Goal: Task Accomplishment & Management: Use online tool/utility

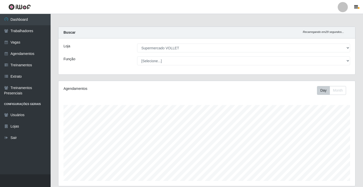
select select "72"
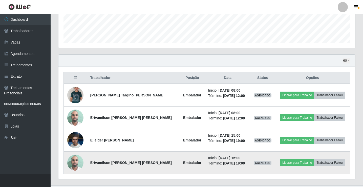
scroll to position [149, 0]
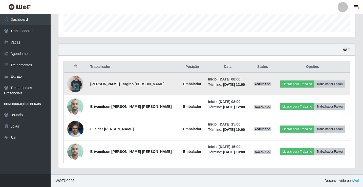
click at [76, 88] on img at bounding box center [75, 84] width 16 height 26
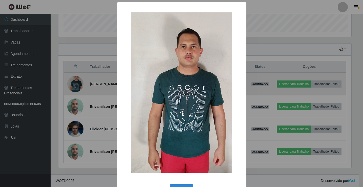
scroll to position [105, 294]
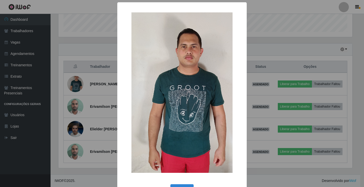
click at [76, 88] on div "× OK Cancel" at bounding box center [182, 93] width 364 height 187
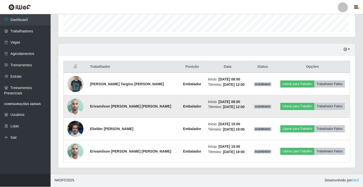
scroll to position [105, 297]
click at [78, 110] on img at bounding box center [75, 106] width 16 height 21
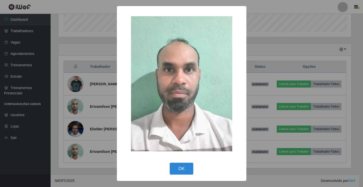
scroll to position [105, 294]
click at [78, 109] on div "× OK Cancel" at bounding box center [182, 93] width 364 height 187
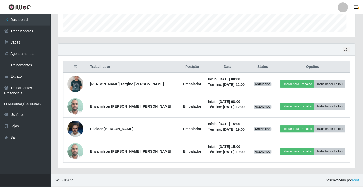
scroll to position [105, 297]
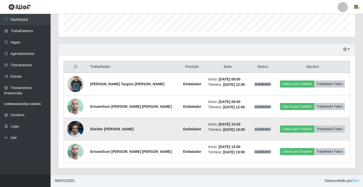
click at [81, 131] on img at bounding box center [75, 129] width 16 height 29
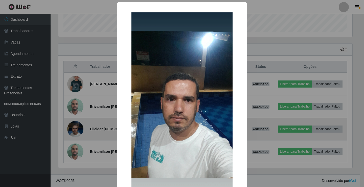
click at [81, 131] on div "× OK Cancel" at bounding box center [182, 93] width 364 height 187
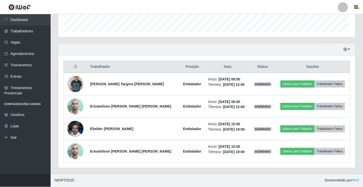
scroll to position [105, 297]
click at [81, 146] on img at bounding box center [75, 151] width 16 height 21
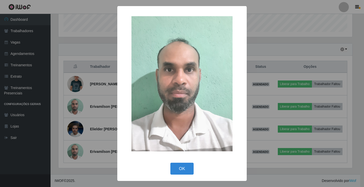
click at [81, 146] on div "× OK Cancel" at bounding box center [182, 93] width 364 height 187
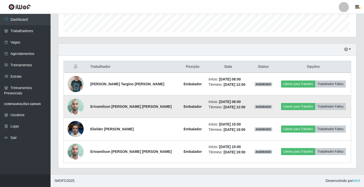
scroll to position [105, 297]
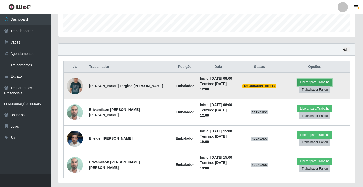
click at [303, 84] on button "Liberar para Trabalho" at bounding box center [314, 82] width 34 height 7
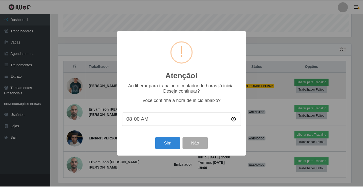
scroll to position [105, 294]
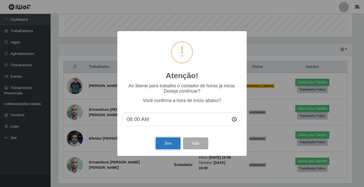
click at [161, 146] on button "Sim" at bounding box center [168, 143] width 25 height 12
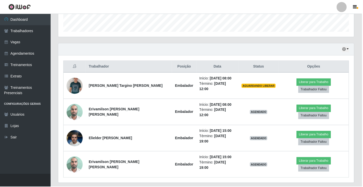
scroll to position [59, 0]
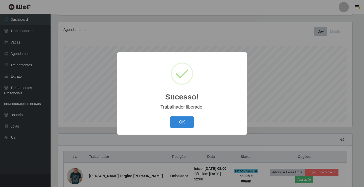
click at [213, 113] on div "Sucesso! × Trabalhador liberado. OK Cancel" at bounding box center [181, 93] width 129 height 82
click at [189, 121] on button "OK" at bounding box center [182, 122] width 24 height 12
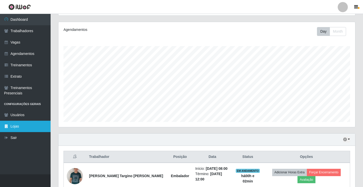
scroll to position [109, 0]
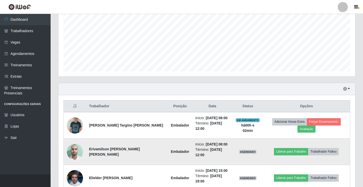
click at [271, 146] on td "Liberar para Trabalho Trabalhador Faltou" at bounding box center [306, 152] width 87 height 26
click at [274, 146] on td "Liberar para Trabalho Trabalhador Faltou" at bounding box center [306, 152] width 87 height 26
click at [278, 148] on button "Liberar para Trabalho" at bounding box center [291, 151] width 34 height 7
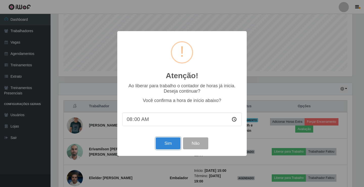
drag, startPoint x: 162, startPoint y: 144, endPoint x: 157, endPoint y: 153, distance: 10.5
click at [157, 155] on div "Atenção! × Ao liberar para trabalho o contador de horas já inicia. Deseja conti…" at bounding box center [181, 93] width 129 height 124
click at [164, 149] on button "Sim" at bounding box center [168, 143] width 25 height 12
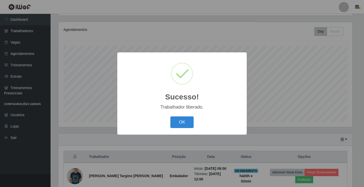
click at [188, 115] on div "Sucesso! × Trabalhador liberado. OK Cancel" at bounding box center [181, 93] width 129 height 82
click at [186, 118] on button "OK" at bounding box center [182, 122] width 24 height 12
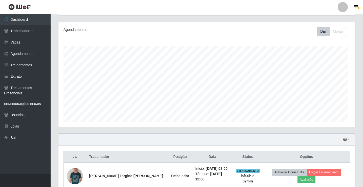
scroll to position [105, 297]
